Goal: Information Seeking & Learning: Learn about a topic

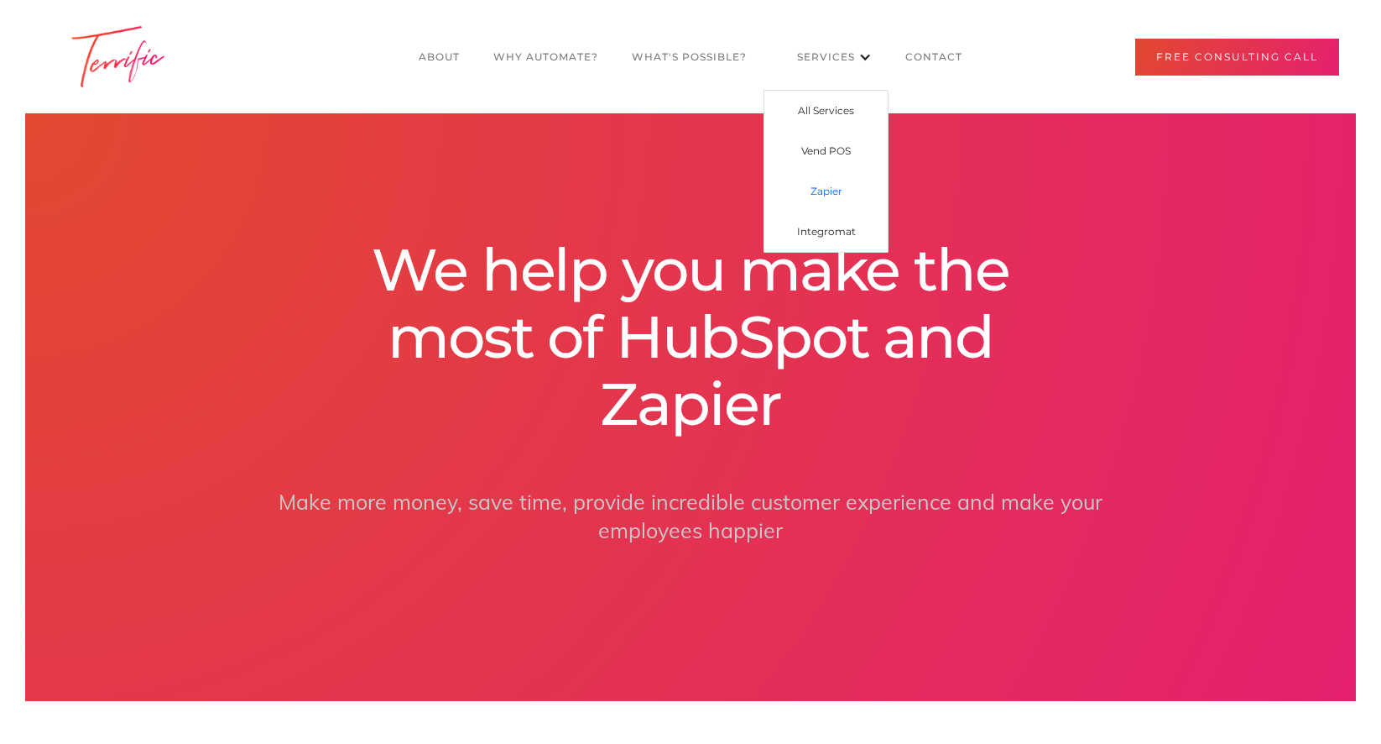
click at [838, 186] on link "Zapier" at bounding box center [826, 191] width 123 height 40
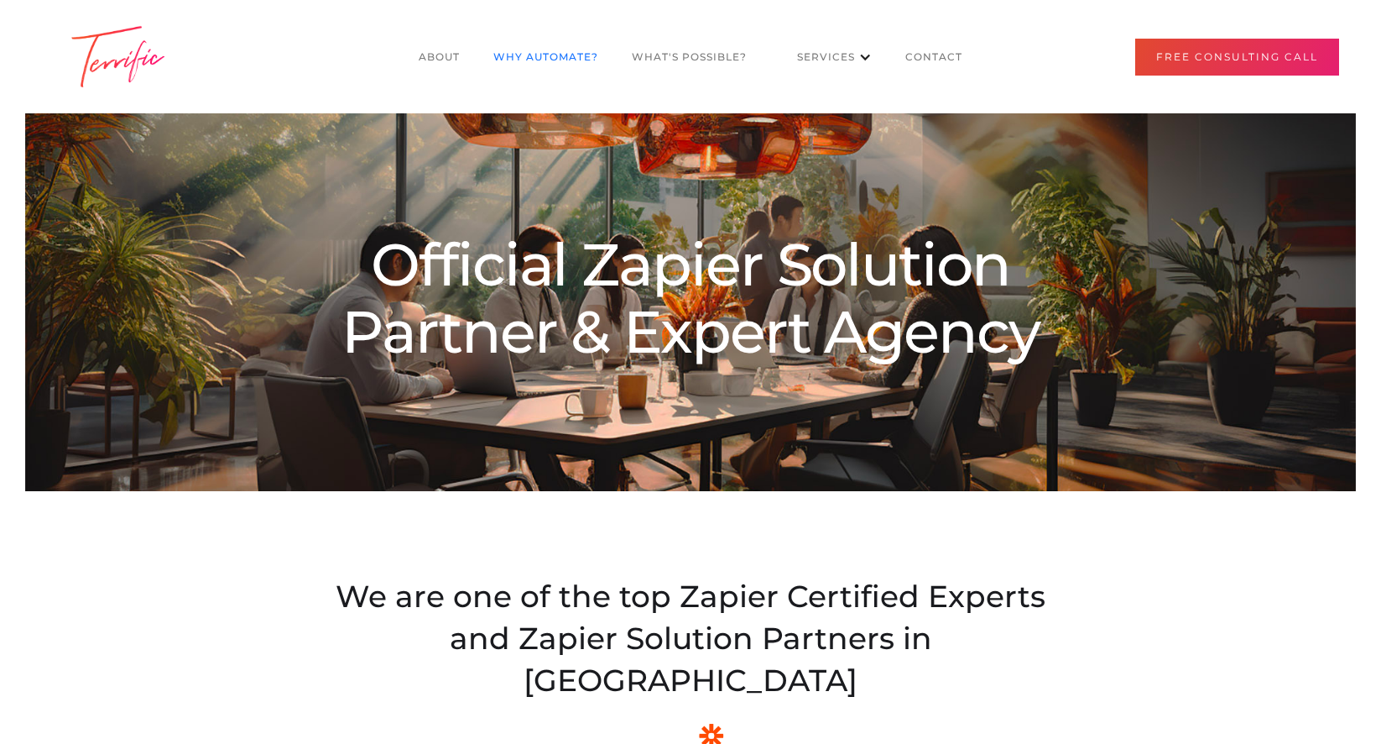
click at [556, 57] on link "Why Automate?" at bounding box center [546, 57] width 138 height 32
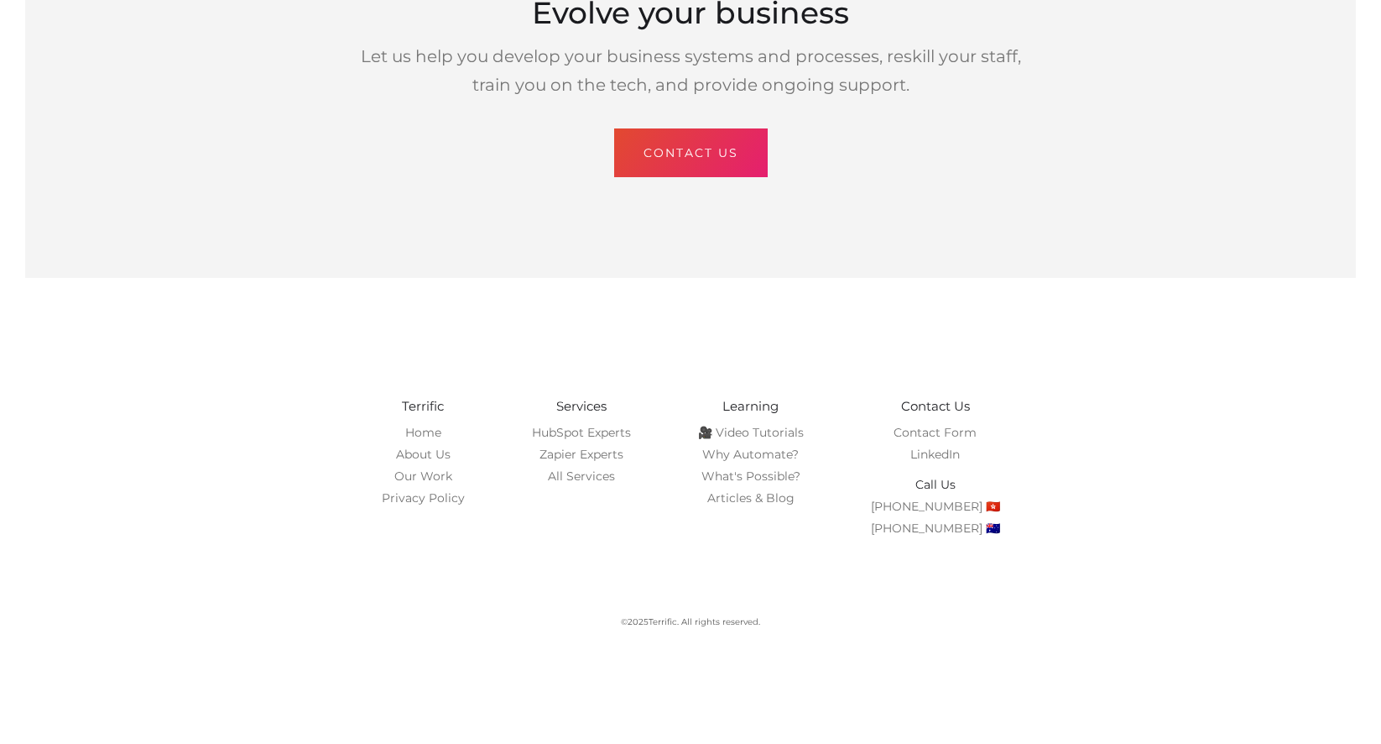
scroll to position [4242, 0]
click at [748, 426] on link "🎥 Video Tutorials" at bounding box center [751, 431] width 106 height 15
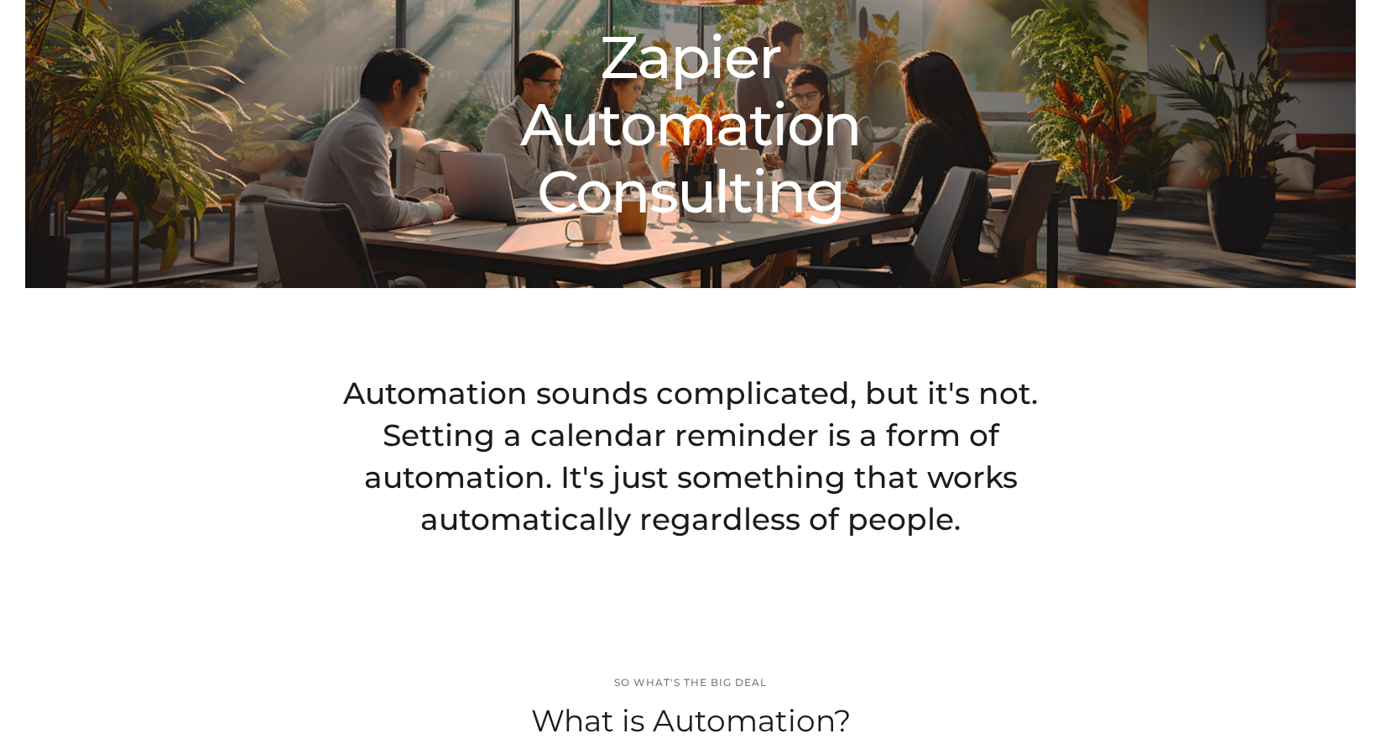
scroll to position [0, 0]
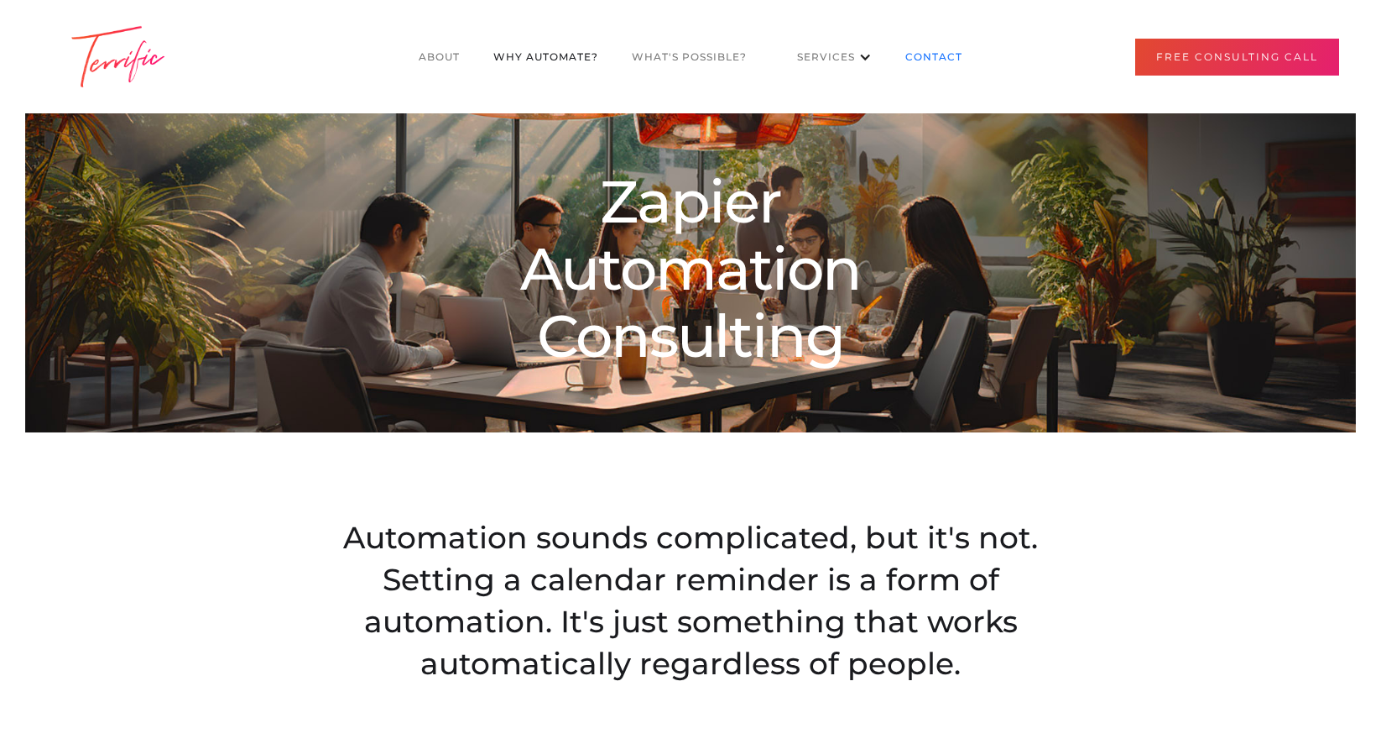
click at [915, 55] on link "CONTACT" at bounding box center [934, 57] width 91 height 32
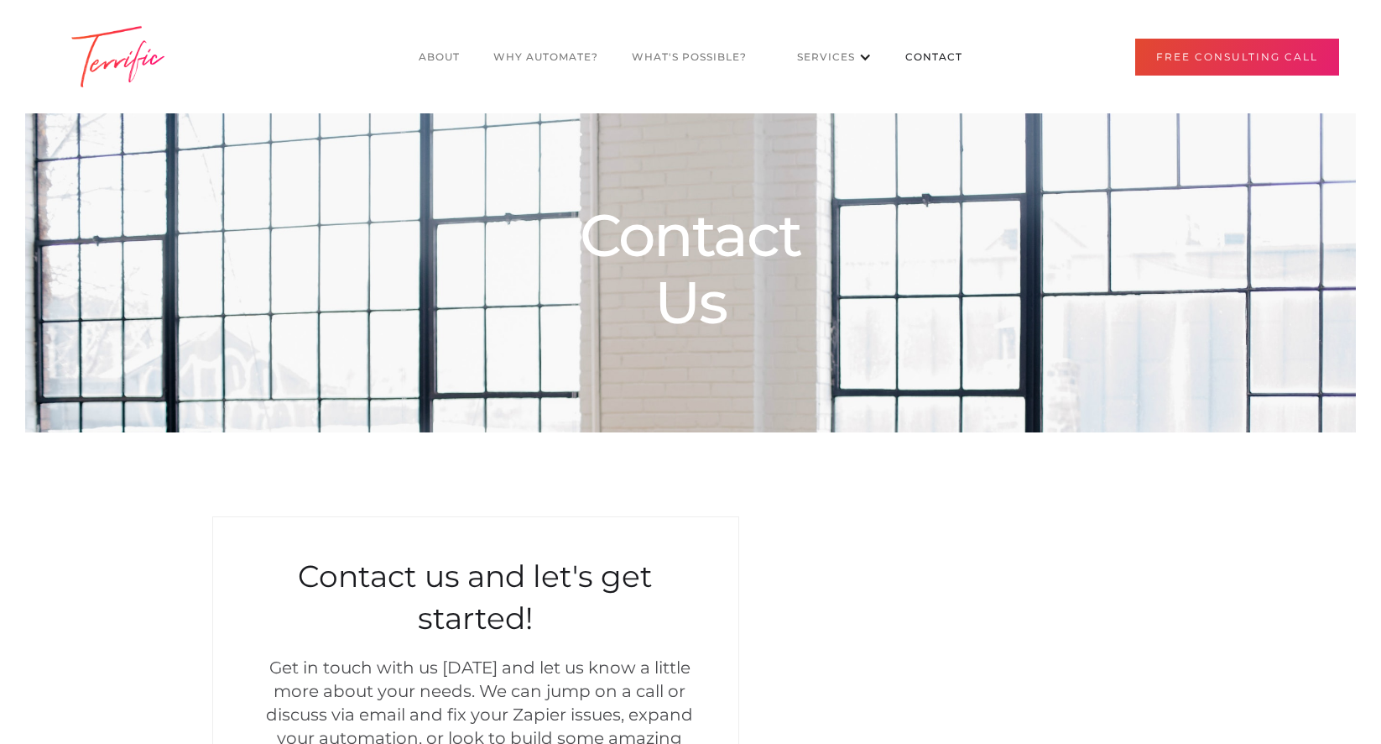
click at [675, 50] on link "What's POssible?" at bounding box center [689, 57] width 149 height 32
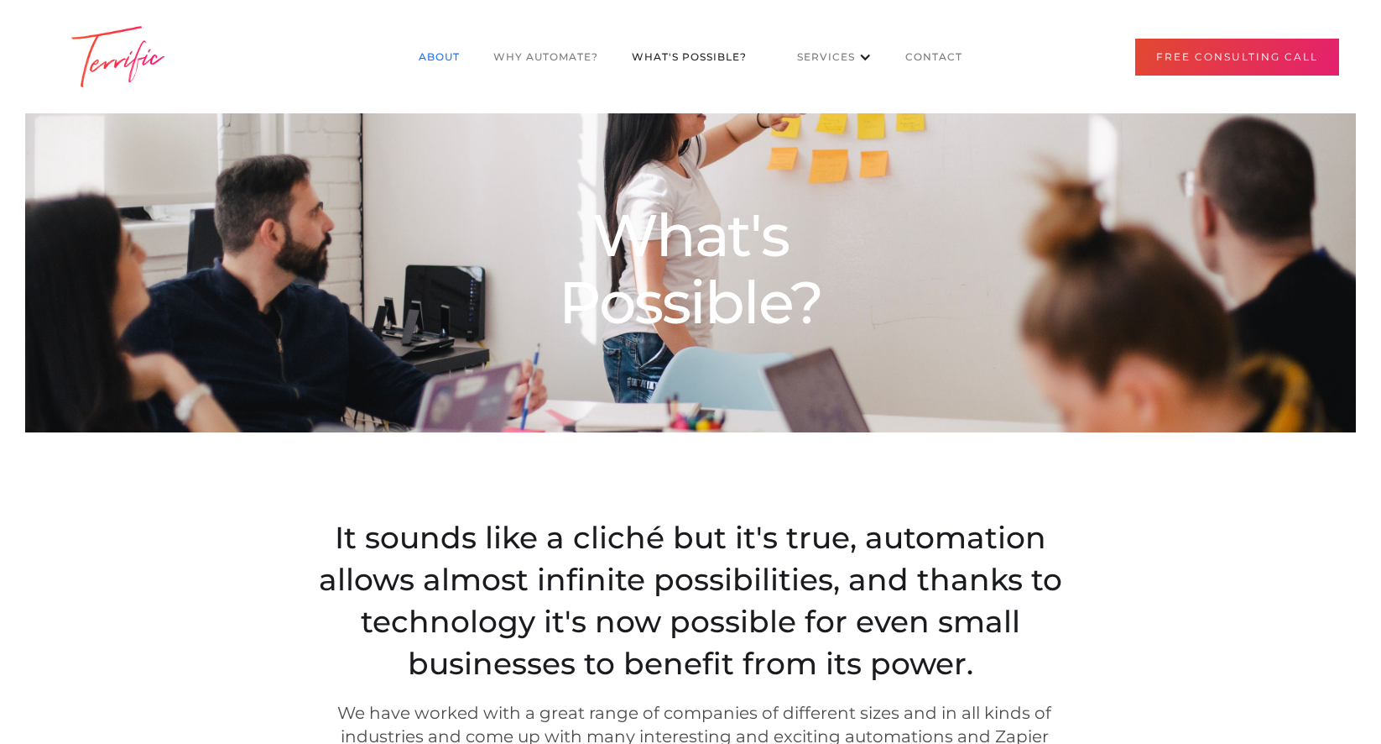
click at [430, 53] on link "About" at bounding box center [439, 57] width 75 height 32
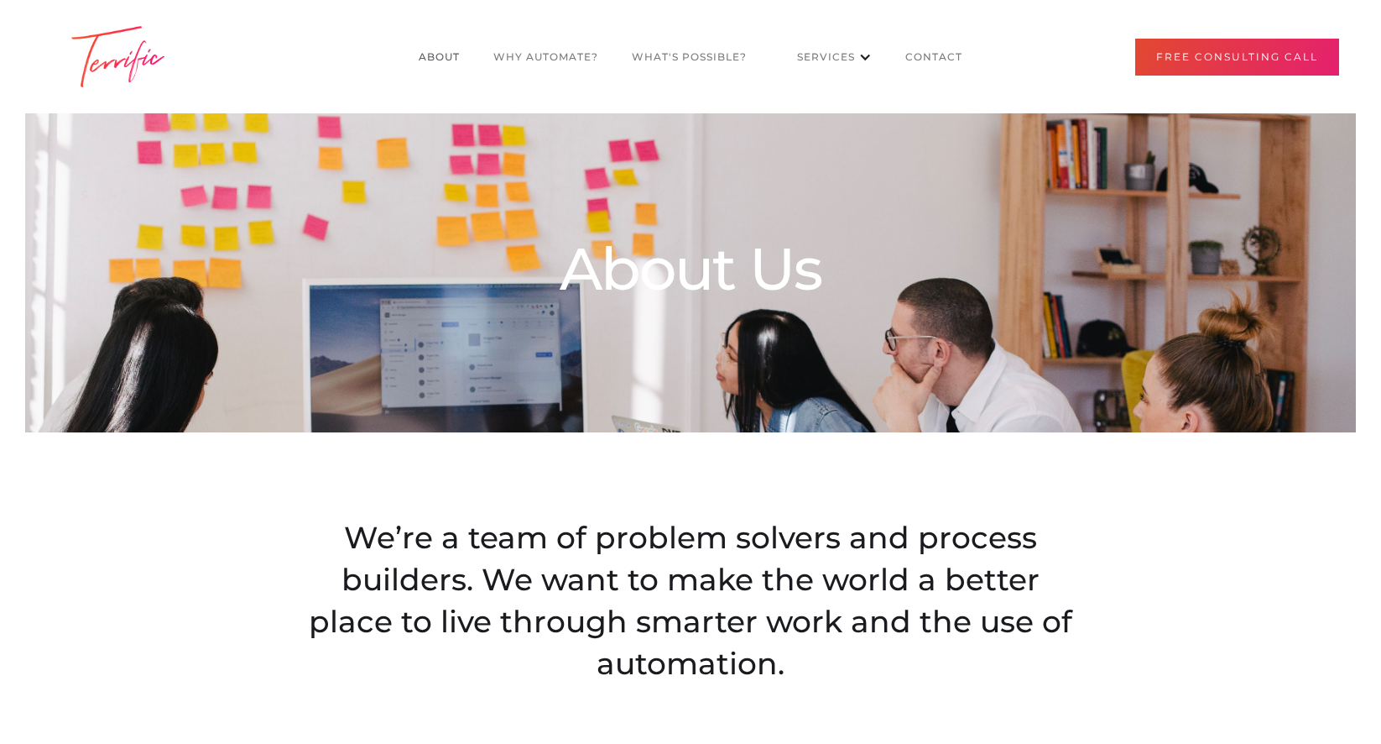
click at [435, 63] on link "About" at bounding box center [439, 57] width 75 height 32
